Goal: Find specific page/section: Find specific page/section

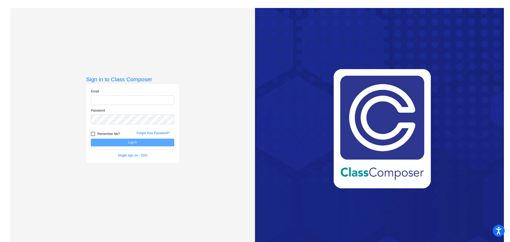
type input "[EMAIL_ADDRESS][DOMAIN_NAME]"
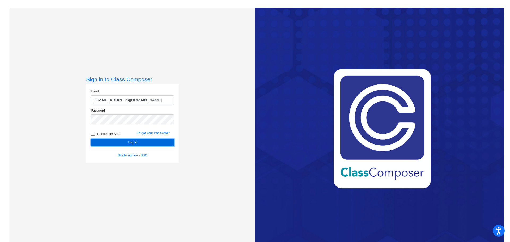
click at [122, 143] on button "Log In" at bounding box center [132, 143] width 83 height 8
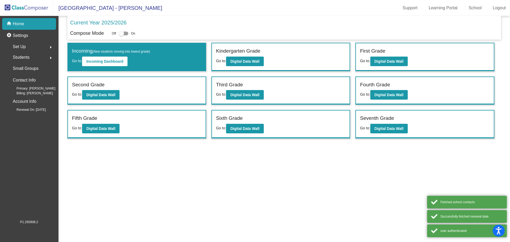
click at [256, 54] on label "Kindergarten Grade" at bounding box center [238, 51] width 44 height 8
click at [256, 59] on b "Digital Data Wall" at bounding box center [244, 61] width 29 height 4
